Goal: Task Accomplishment & Management: Use online tool/utility

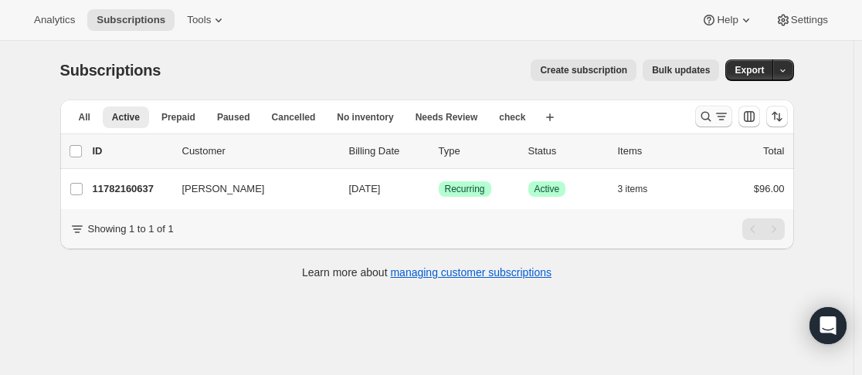
click at [710, 118] on icon "Search and filter results" at bounding box center [705, 116] width 15 height 15
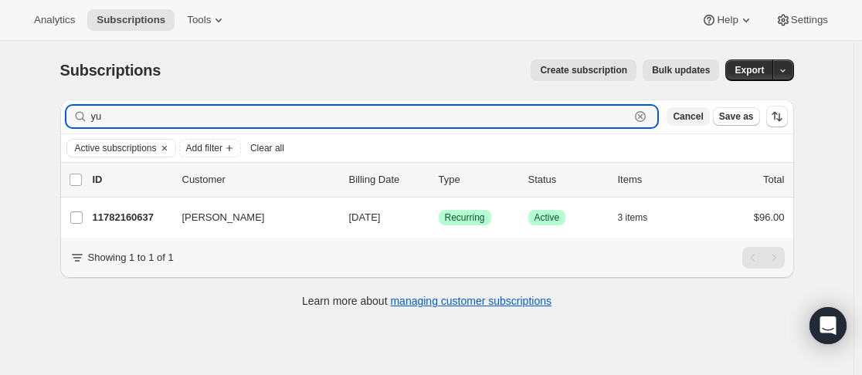
type input "y"
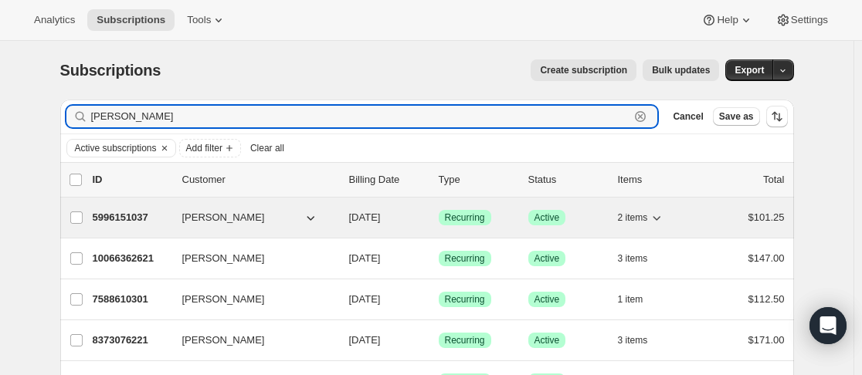
type input "[PERSON_NAME]"
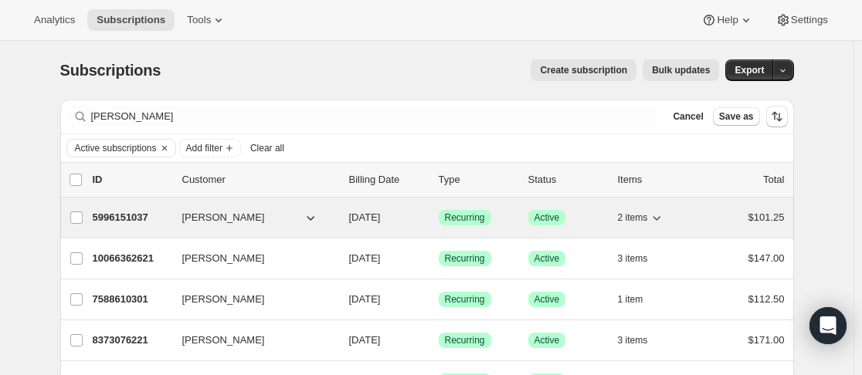
click at [186, 216] on span "[PERSON_NAME]" at bounding box center [223, 217] width 83 height 15
click at [161, 211] on p "5996151037" at bounding box center [131, 217] width 77 height 15
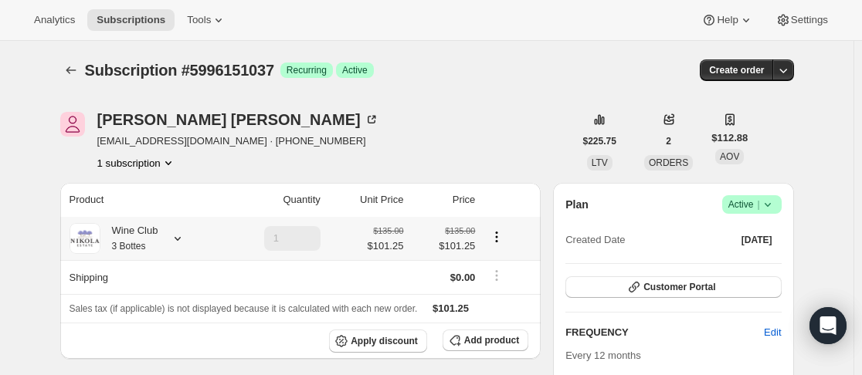
click at [177, 234] on icon at bounding box center [177, 238] width 15 height 15
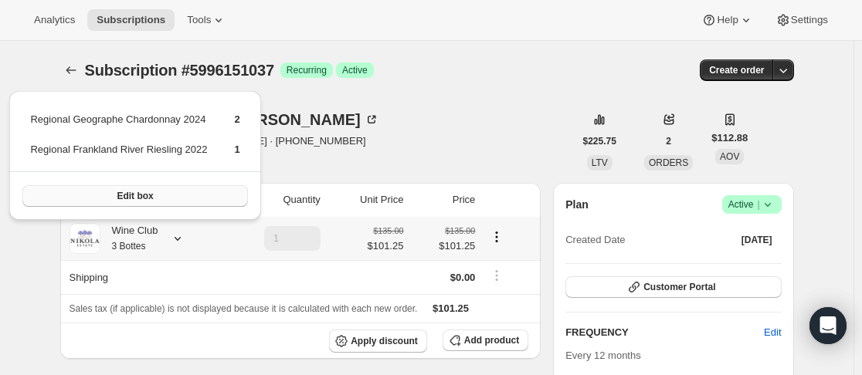
click at [166, 199] on button "Edit box" at bounding box center [134, 196] width 225 height 22
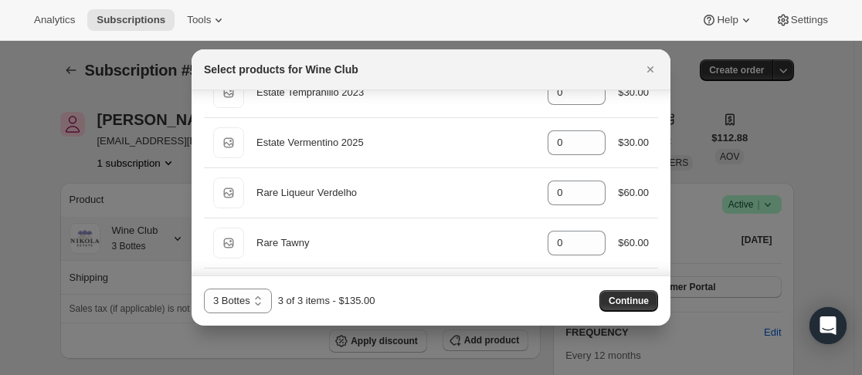
scroll to position [695, 0]
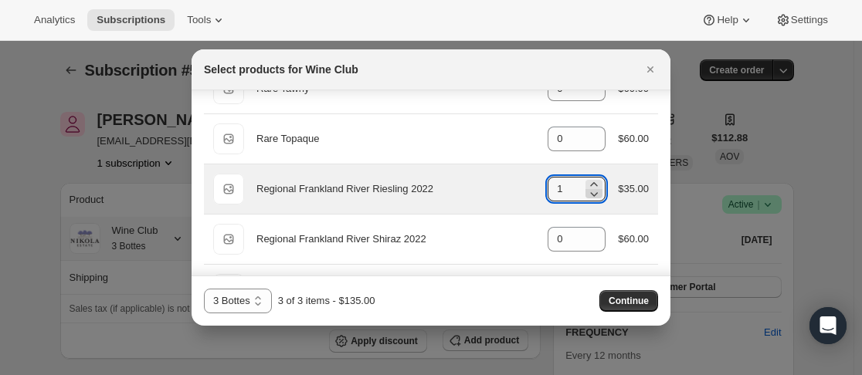
click at [586, 194] on icon ":r6g:" at bounding box center [593, 193] width 15 height 15
type input "0"
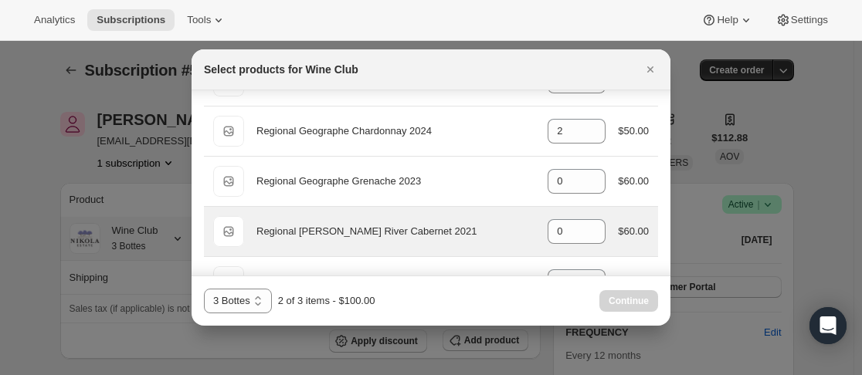
scroll to position [927, 0]
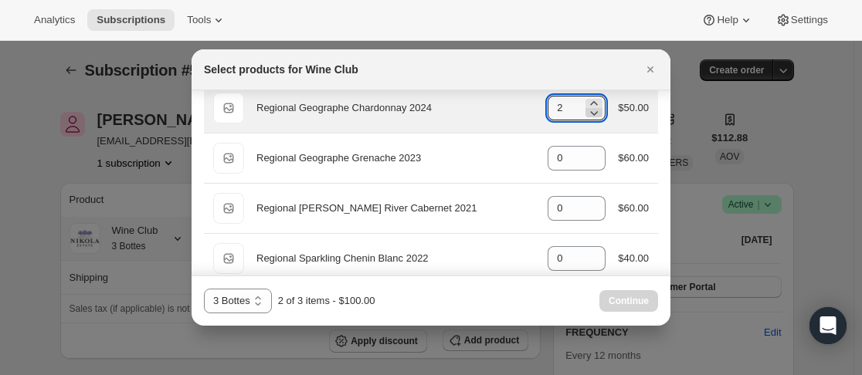
click at [593, 115] on icon ":r6g:" at bounding box center [593, 112] width 15 height 15
type input "0"
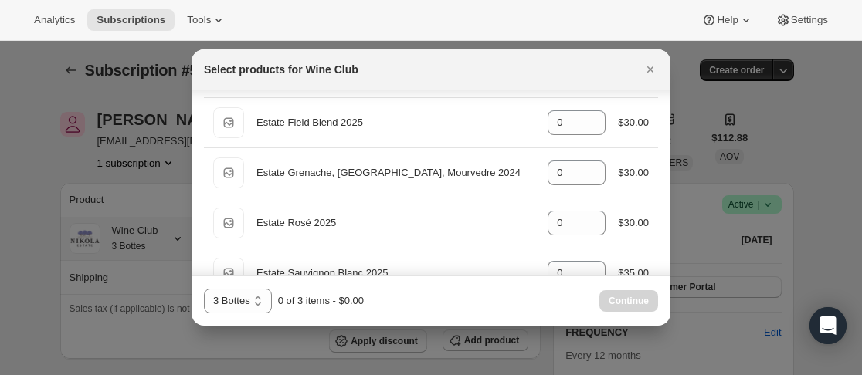
scroll to position [0, 0]
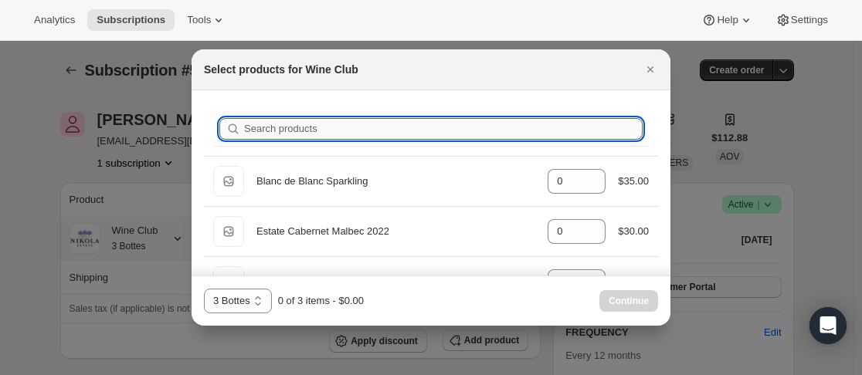
click at [460, 130] on input "Search products" at bounding box center [443, 129] width 399 height 22
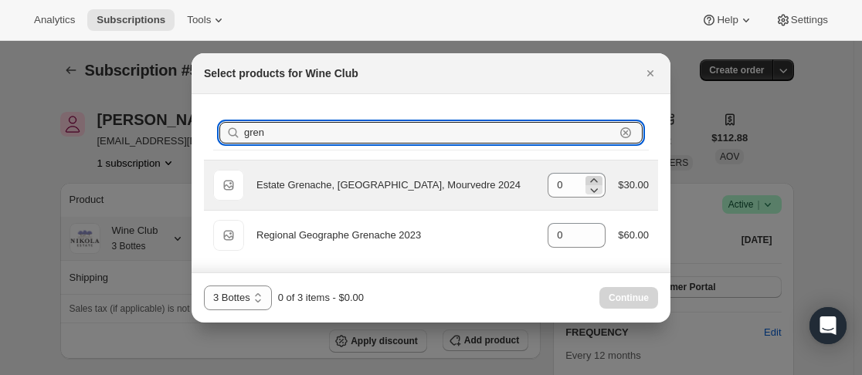
type input "gren"
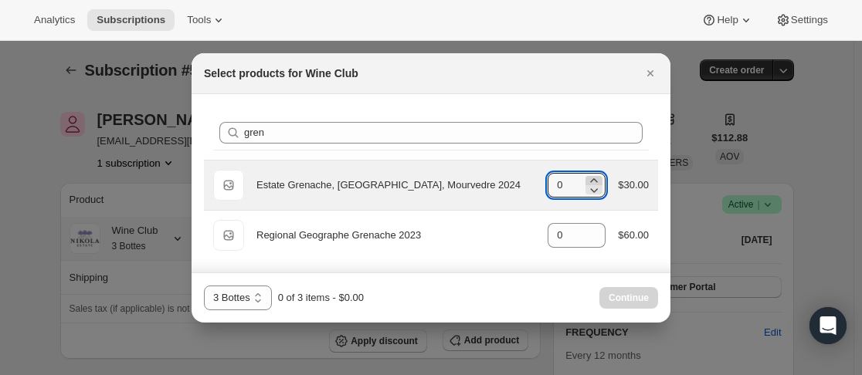
click at [597, 178] on icon ":r6g:" at bounding box center [593, 180] width 15 height 15
click at [600, 190] on icon ":r6g:" at bounding box center [593, 189] width 15 height 15
type input "1"
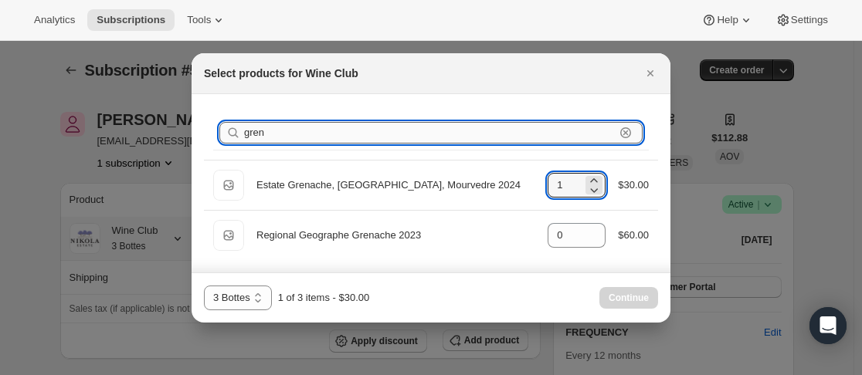
click at [580, 132] on input "gren" at bounding box center [429, 133] width 371 height 22
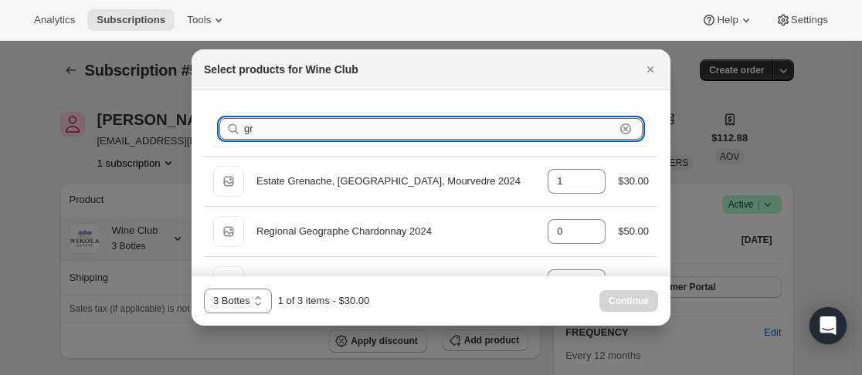
type input "g"
type input "0"
type input "re"
type input "1"
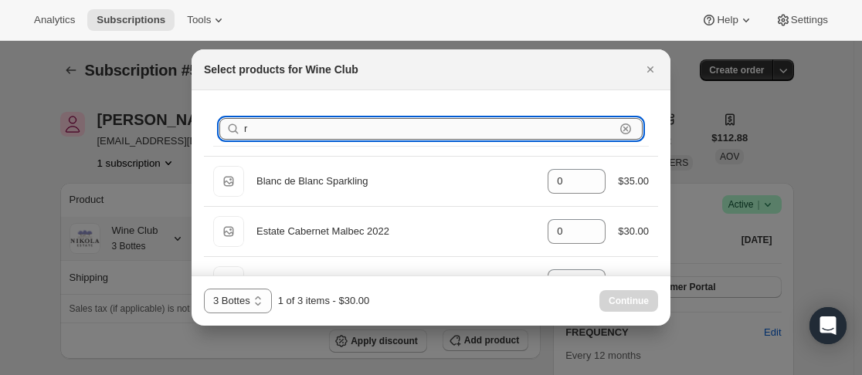
type input "0"
type input "r"
type input "0"
type input "1"
type input "0"
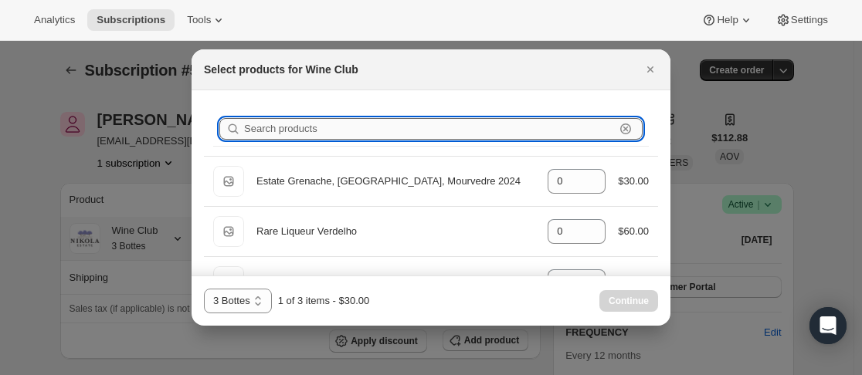
type input "1"
type input "c"
type input "1"
type input "0"
type input "ch"
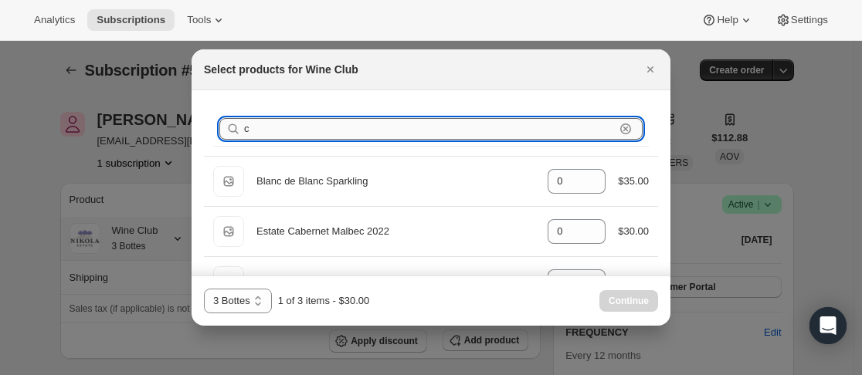
type input "1"
type input "0"
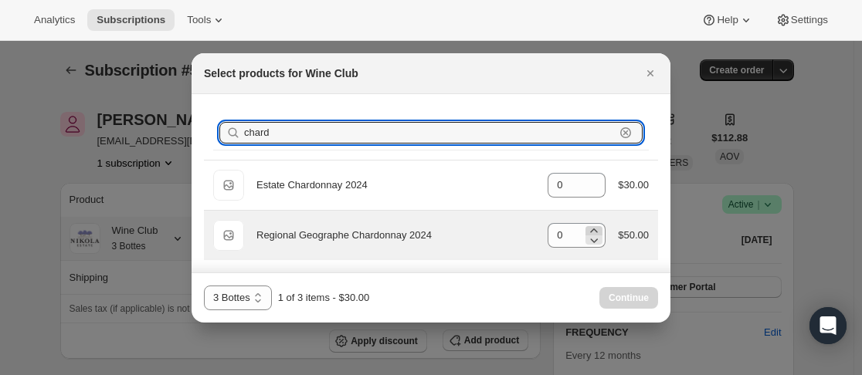
type input "chard"
click at [593, 231] on icon ":r6g:" at bounding box center [593, 230] width 15 height 15
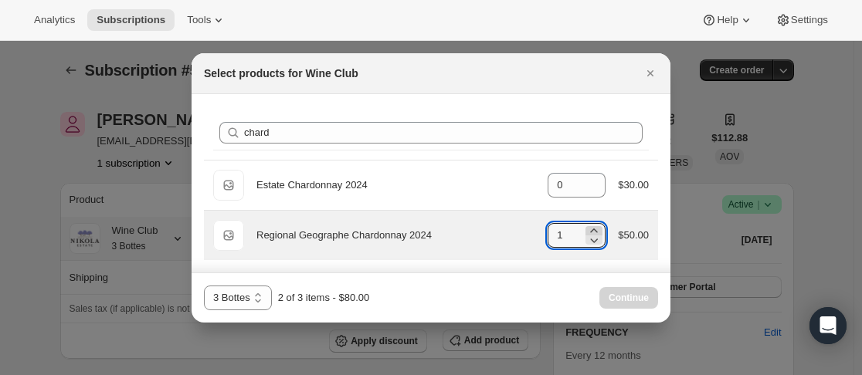
click at [593, 231] on icon ":r6g:" at bounding box center [593, 230] width 15 height 15
type input "2"
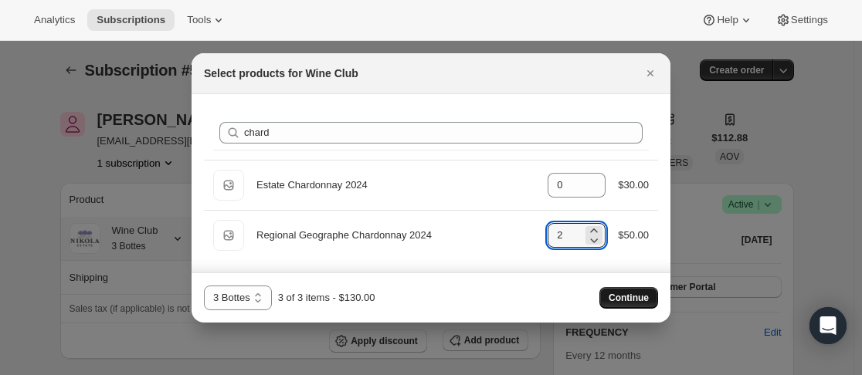
click at [616, 296] on span "Continue" at bounding box center [629, 298] width 40 height 12
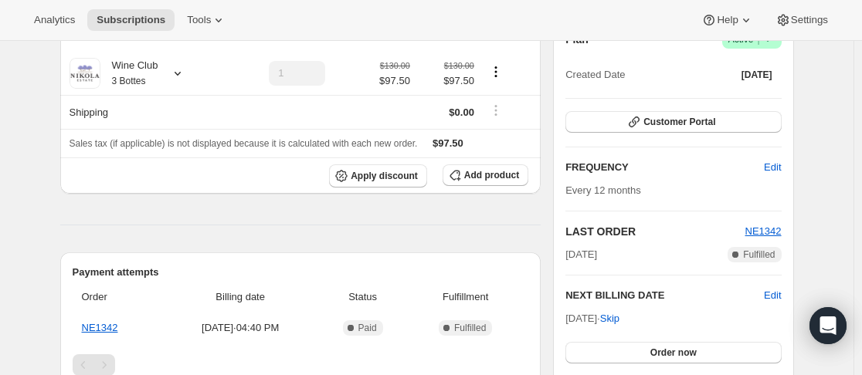
scroll to position [232, 0]
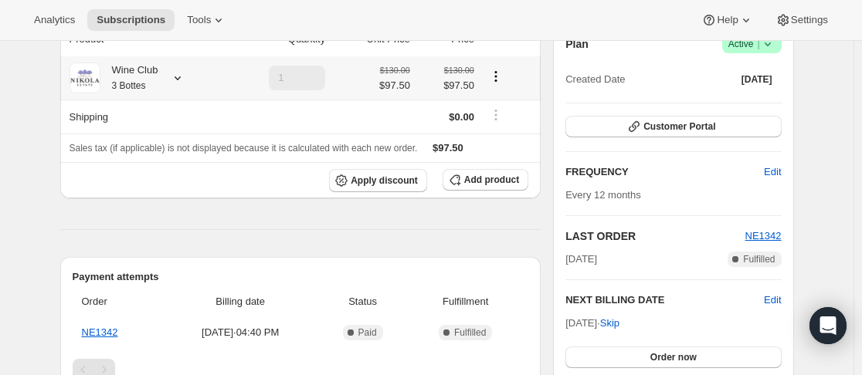
click at [180, 74] on icon at bounding box center [177, 77] width 15 height 15
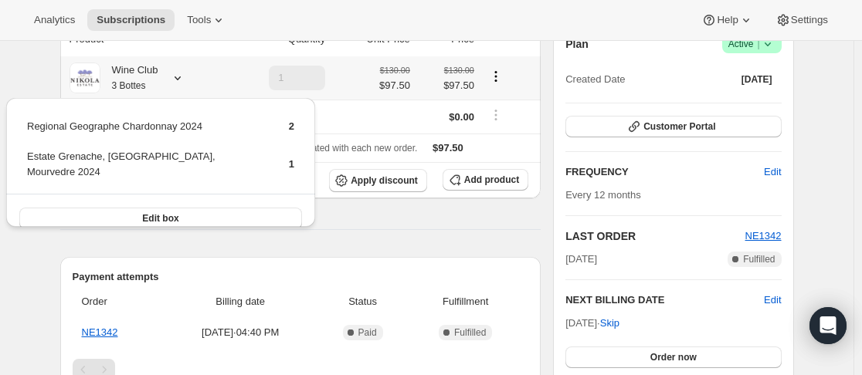
click at [116, 208] on button "Edit box" at bounding box center [160, 219] width 283 height 22
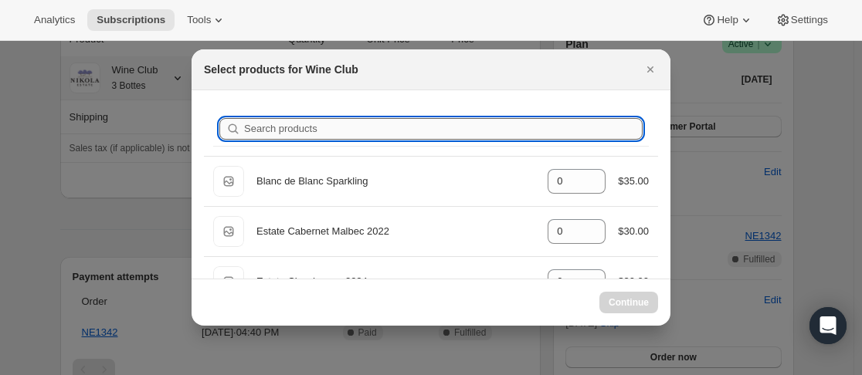
click at [341, 127] on input "Search products" at bounding box center [443, 129] width 399 height 22
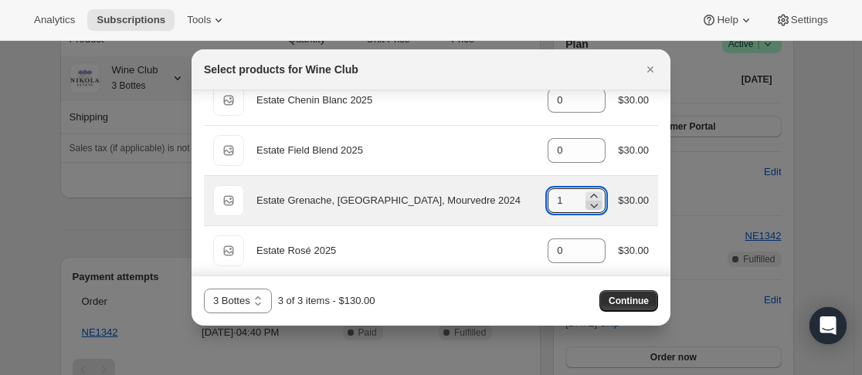
click at [591, 205] on icon ":rdg:" at bounding box center [595, 206] width 8 height 5
type input "0"
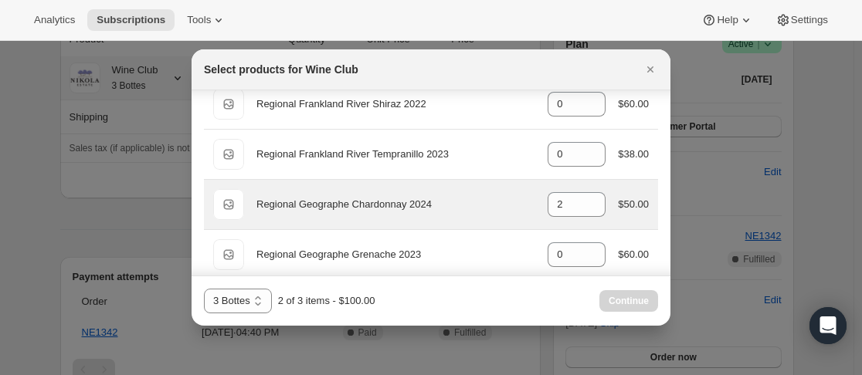
scroll to position [850, 0]
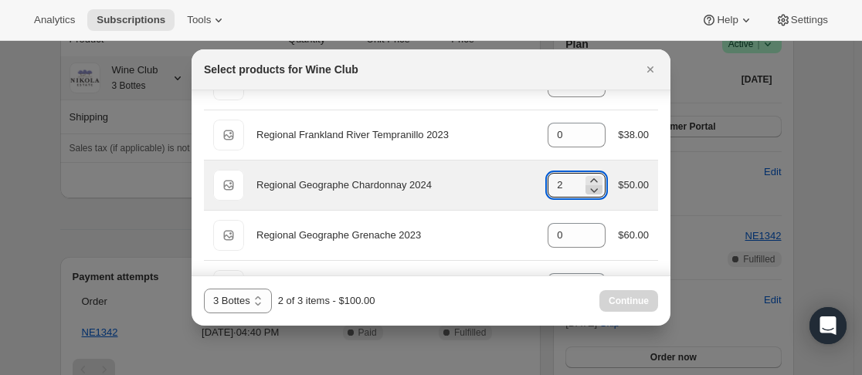
click at [589, 188] on icon ":rdg:" at bounding box center [593, 189] width 15 height 15
type input "0"
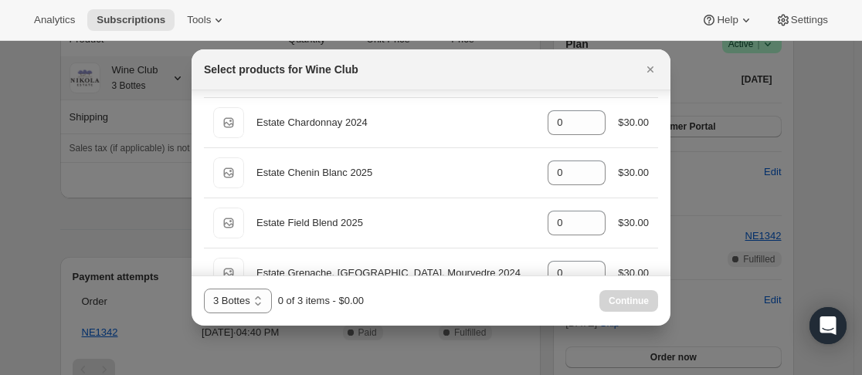
scroll to position [0, 0]
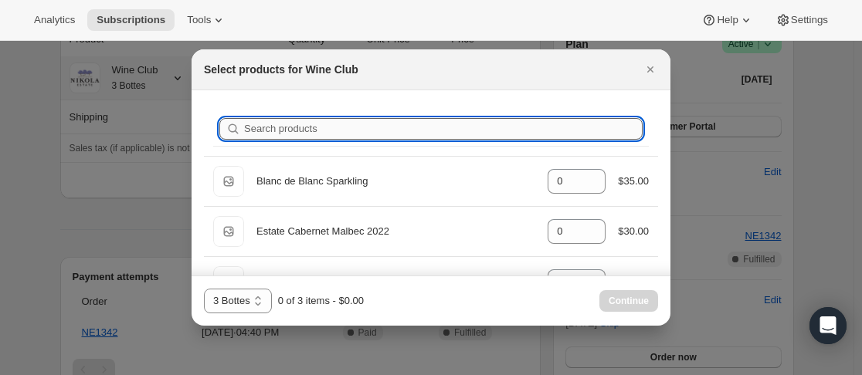
click at [357, 127] on input "Search products" at bounding box center [443, 129] width 399 height 22
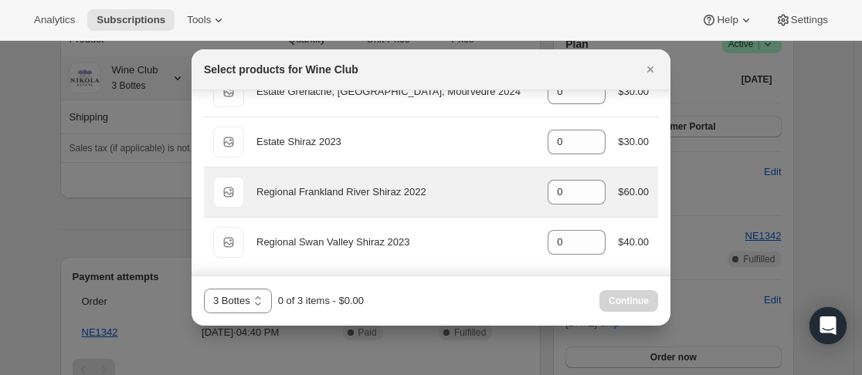
scroll to position [93, 0]
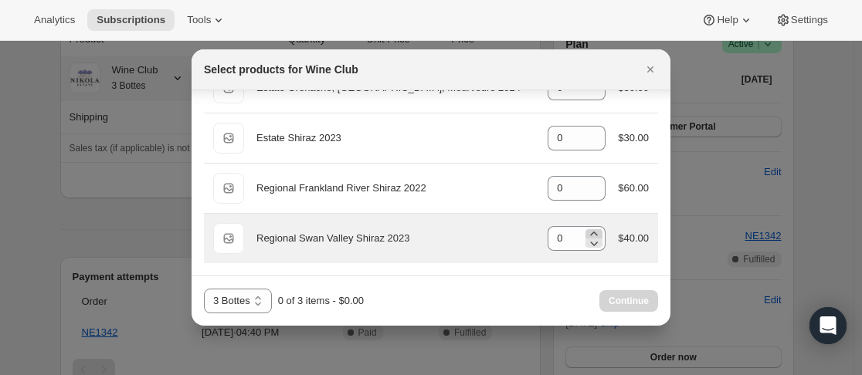
type input "shira"
click at [591, 233] on icon ":rdg:" at bounding box center [594, 234] width 7 height 4
type input "1"
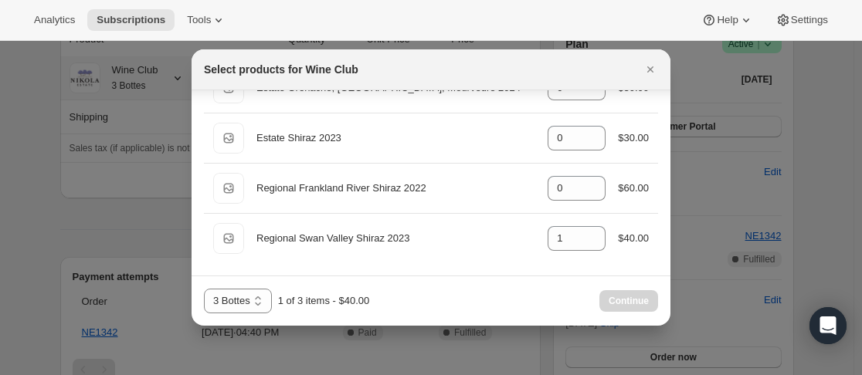
scroll to position [0, 0]
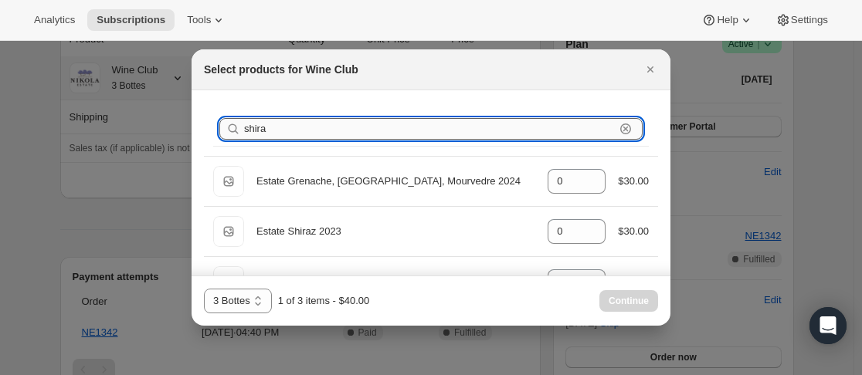
click at [379, 138] on input "shira" at bounding box center [429, 129] width 371 height 22
type input "s"
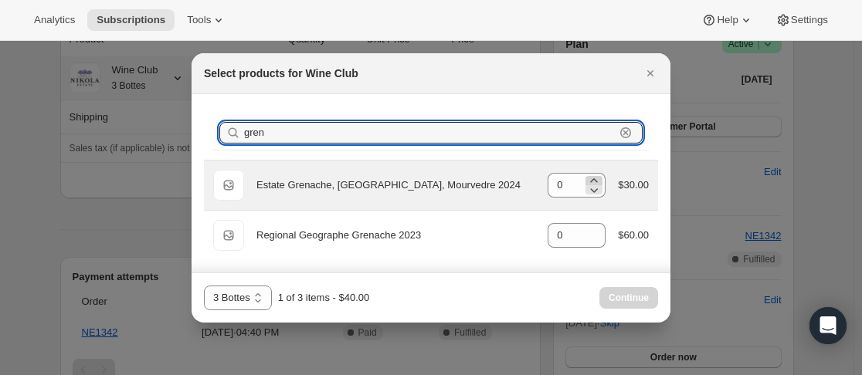
type input "gren"
click at [592, 179] on icon ":rdg:" at bounding box center [593, 180] width 15 height 15
type input "2"
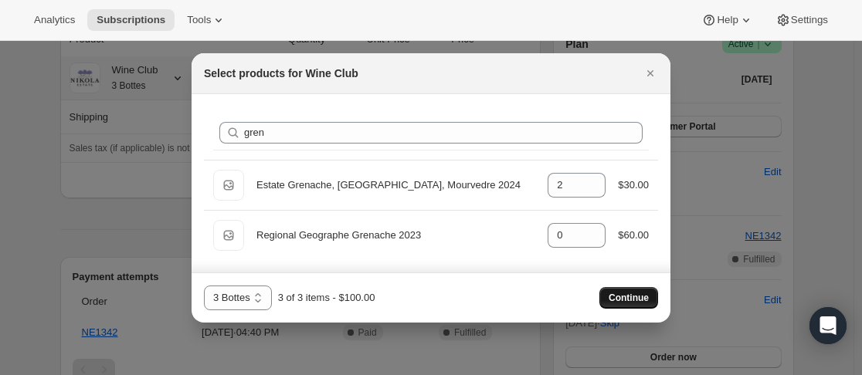
click at [625, 297] on span "Continue" at bounding box center [629, 298] width 40 height 12
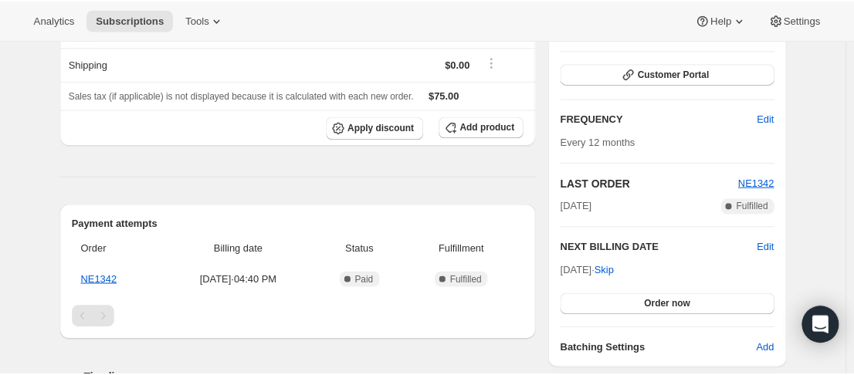
scroll to position [562, 0]
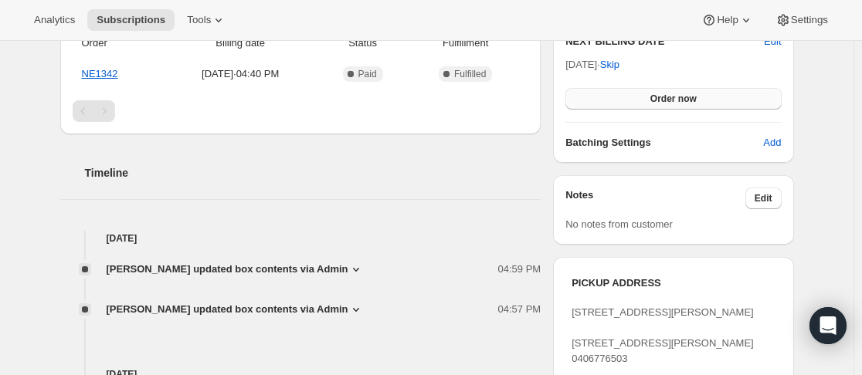
click at [688, 100] on span "Order now" at bounding box center [673, 99] width 46 height 12
click at [688, 100] on span "Click to confirm" at bounding box center [673, 99] width 70 height 12
